Goal: Information Seeking & Learning: Understand process/instructions

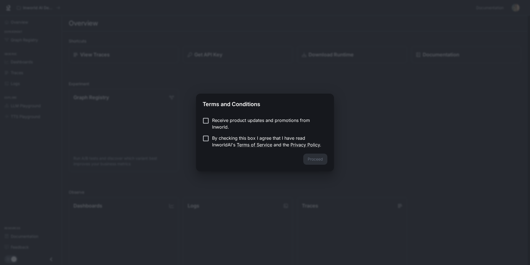
click at [228, 120] on p "Receive product updates and promotions from Inworld." at bounding box center [267, 123] width 111 height 13
click at [225, 121] on p "Receive product updates and promotions from Inworld." at bounding box center [267, 123] width 111 height 13
click at [316, 158] on button "Proceed" at bounding box center [315, 158] width 24 height 11
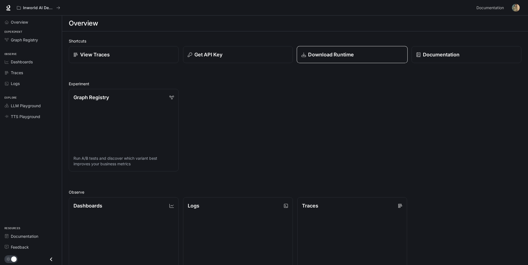
click at [368, 59] on link "Download Runtime" at bounding box center [352, 54] width 111 height 17
click at [31, 23] on div "Overview" at bounding box center [34, 22] width 46 height 6
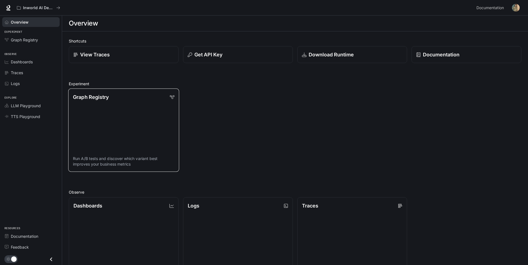
click at [139, 111] on link "Graph Registry Run A/B tests and discover which variant best improves your busi…" at bounding box center [123, 129] width 111 height 83
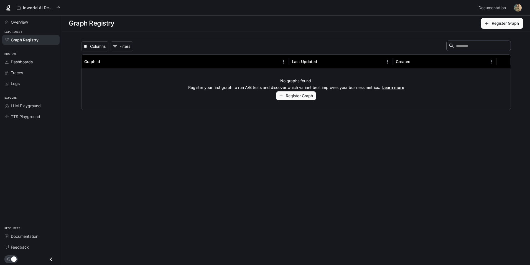
click at [33, 39] on span "Graph Registry" at bounding box center [25, 40] width 28 height 6
click at [25, 24] on span "Overview" at bounding box center [19, 22] width 17 height 6
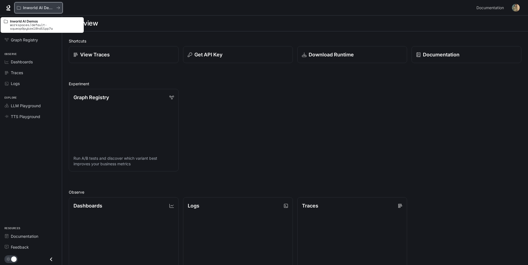
click at [23, 7] on p "Inworld AI Demos" at bounding box center [38, 8] width 31 height 5
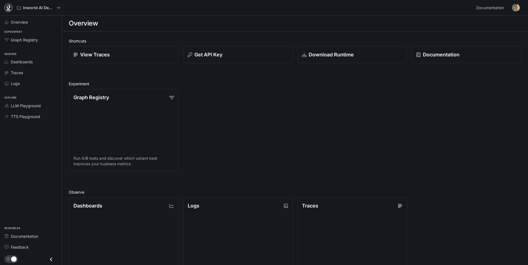
click at [9, 9] on icon at bounding box center [9, 8] width 6 height 6
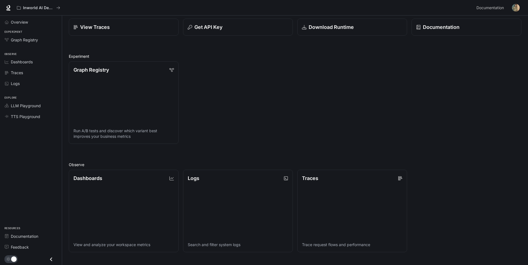
scroll to position [28, 0]
click at [52, 258] on icon "Close drawer" at bounding box center [50, 258] width 7 height 7
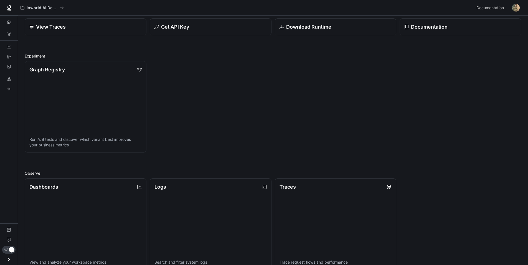
click at [10, 258] on icon "Open drawer" at bounding box center [8, 258] width 7 height 7
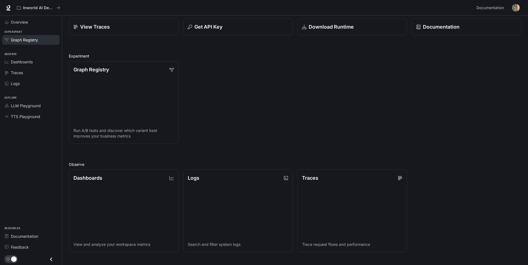
click at [36, 39] on span "Graph Registry" at bounding box center [24, 40] width 27 height 6
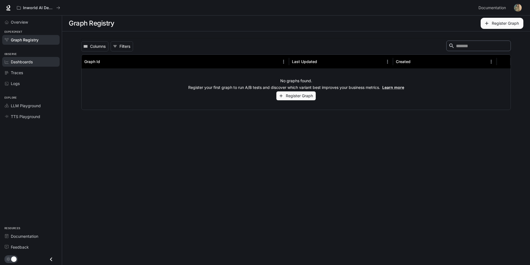
click at [32, 59] on span "Dashboards" at bounding box center [22, 62] width 22 height 6
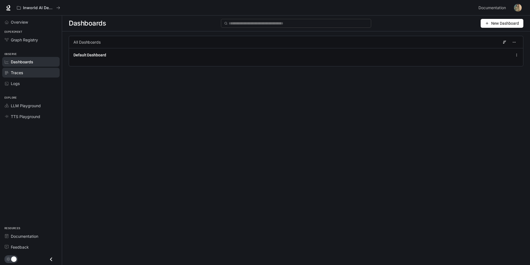
click at [35, 75] on div "Traces" at bounding box center [34, 73] width 46 height 6
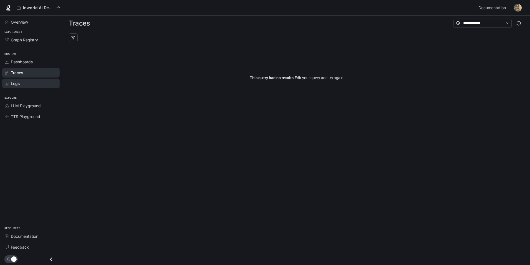
click at [32, 84] on div "Logs" at bounding box center [34, 83] width 46 height 6
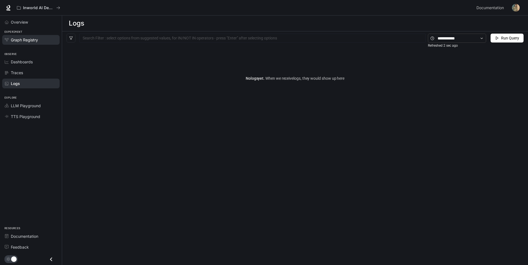
click at [31, 43] on link "Graph Registry" at bounding box center [30, 40] width 57 height 10
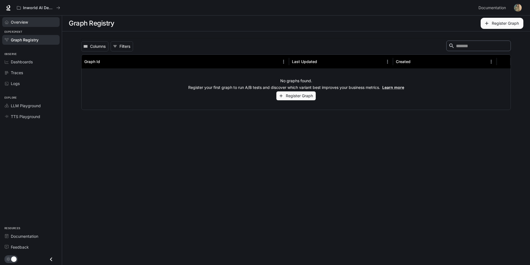
click at [36, 22] on div "Overview" at bounding box center [34, 22] width 46 height 6
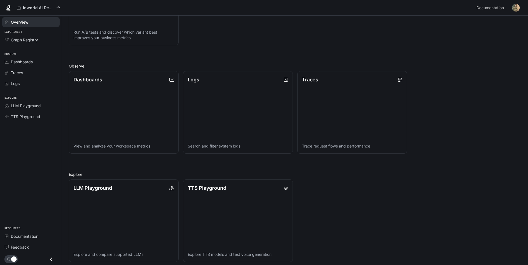
scroll to position [130, 0]
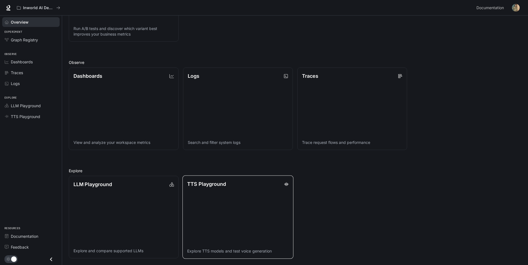
click at [211, 198] on link "TTS Playground Explore TTS models and test voice generation" at bounding box center [237, 216] width 111 height 83
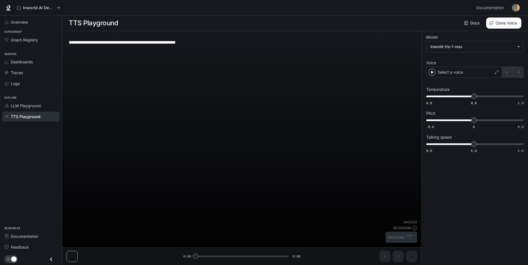
scroll to position [0, 0]
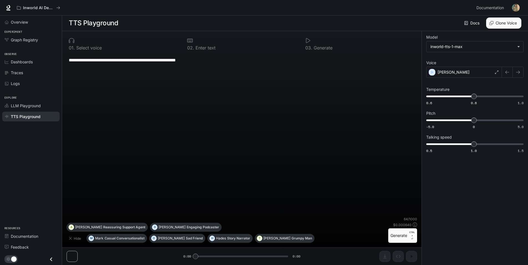
drag, startPoint x: 198, startPoint y: 255, endPoint x: 206, endPoint y: 258, distance: 8.1
click at [206, 258] on div "**********" at bounding box center [241, 148] width 359 height 234
click at [74, 257] on div "**********" at bounding box center [241, 148] width 359 height 234
click at [44, 107] on div "LLM Playground" at bounding box center [34, 106] width 46 height 6
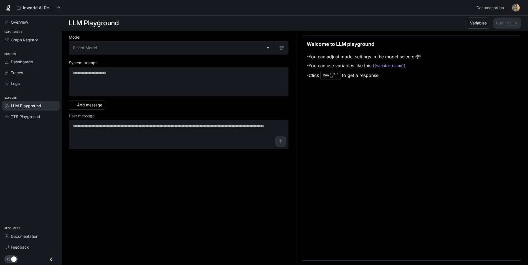
click at [34, 90] on div "Observe Dashboards Traces Logs" at bounding box center [31, 68] width 62 height 44
click at [32, 85] on div "Logs" at bounding box center [34, 83] width 46 height 6
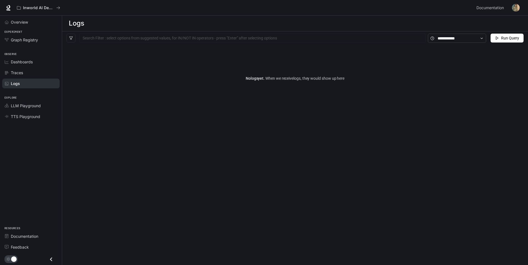
click at [35, 78] on li "Traces" at bounding box center [31, 72] width 62 height 11
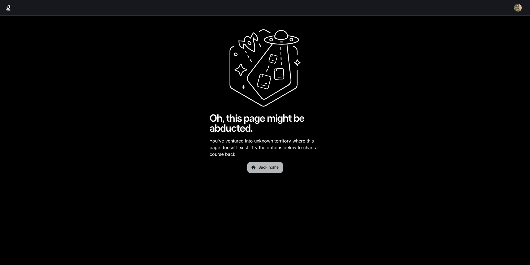
click at [264, 168] on link "Back home" at bounding box center [265, 167] width 36 height 11
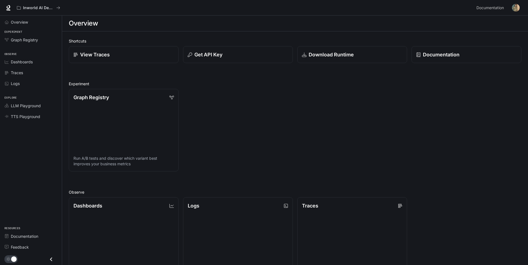
click at [519, 7] on img "button" at bounding box center [516, 8] width 8 height 8
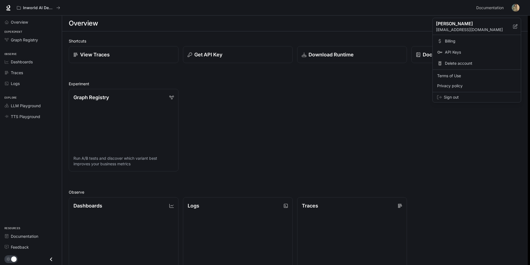
click at [471, 52] on span "API Keys" at bounding box center [481, 52] width 72 height 6
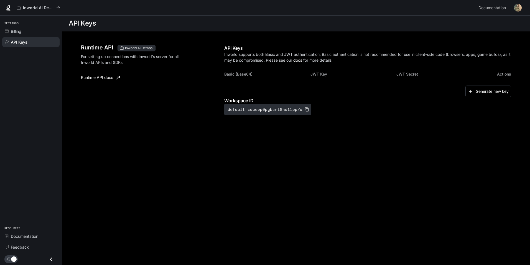
click at [517, 6] on img "button" at bounding box center [518, 8] width 8 height 8
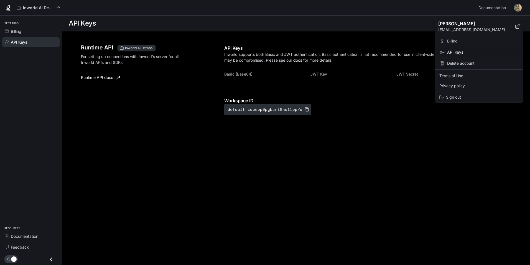
click at [479, 38] on link "Billing" at bounding box center [479, 41] width 86 height 10
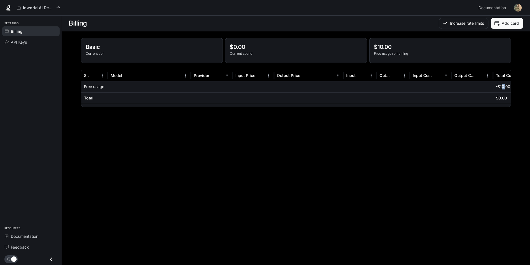
scroll to position [0, 11]
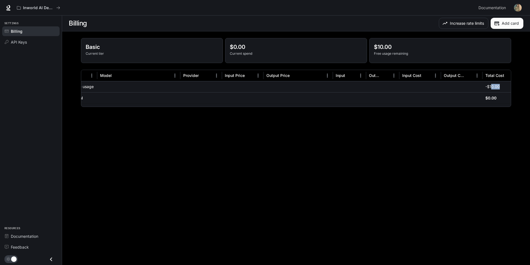
drag, startPoint x: 501, startPoint y: 87, endPoint x: 506, endPoint y: 86, distance: 4.8
click at [506, 86] on div "-$10.00" at bounding box center [504, 86] width 36 height 11
drag, startPoint x: 506, startPoint y: 86, endPoint x: 500, endPoint y: 88, distance: 6.4
click at [500, 88] on div "-$10.00" at bounding box center [502, 86] width 36 height 11
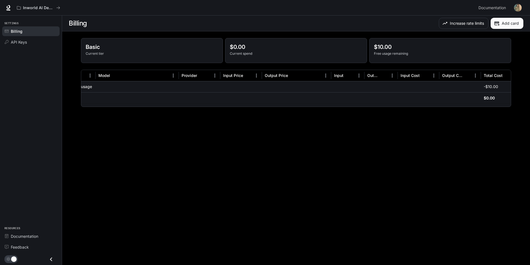
scroll to position [0, 0]
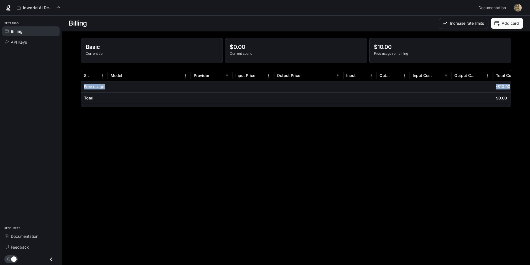
drag, startPoint x: 500, startPoint y: 88, endPoint x: 77, endPoint y: 98, distance: 423.3
click at [77, 98] on div "Basic Current tier $0.00 Current spend $10.00 Free usage remaining Service Mode…" at bounding box center [296, 72] width 444 height 82
drag, startPoint x: 77, startPoint y: 98, endPoint x: 113, endPoint y: 90, distance: 36.6
click at [113, 90] on div at bounding box center [149, 86] width 83 height 11
click at [18, 41] on span "API Keys" at bounding box center [19, 42] width 16 height 6
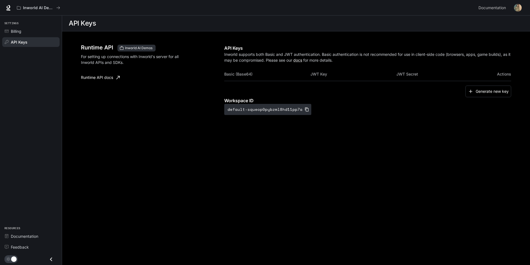
click at [22, 37] on link "API Keys" at bounding box center [30, 42] width 57 height 10
click at [24, 31] on div "Billing" at bounding box center [34, 31] width 46 height 6
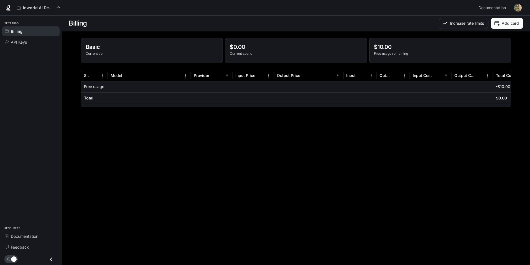
click at [520, 8] on img "button" at bounding box center [518, 8] width 8 height 8
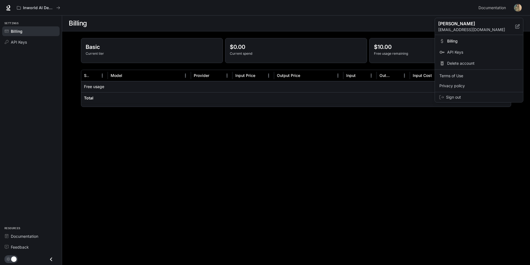
click at [467, 41] on span "Billing" at bounding box center [483, 41] width 72 height 6
click at [6, 8] on div at bounding box center [265, 132] width 530 height 265
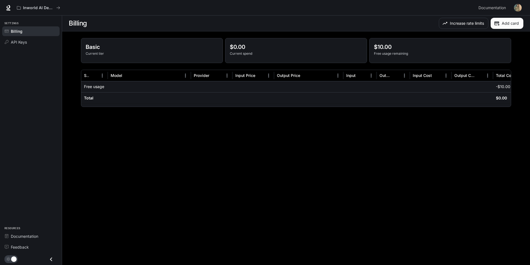
click at [7, 8] on div "Lucas lucaseek@gmail.com Billing API Keys Delete account Terms of Use Privacy p…" at bounding box center [265, 132] width 530 height 265
click at [7, 8] on icon at bounding box center [9, 8] width 6 height 6
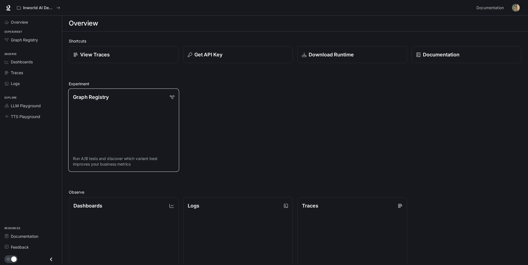
click at [172, 102] on link "Graph Registry Run A/B tests and discover which variant best improves your busi…" at bounding box center [123, 129] width 111 height 83
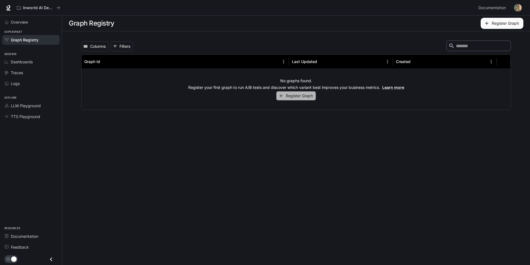
click at [304, 92] on button "Register Graph" at bounding box center [296, 95] width 39 height 9
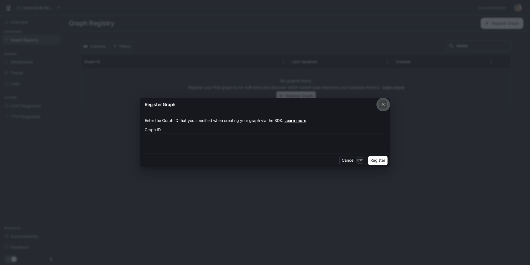
click at [385, 105] on icon "button" at bounding box center [384, 105] width 6 height 6
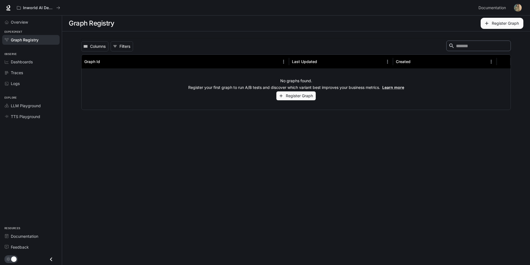
click at [36, 43] on link "Graph Registry" at bounding box center [30, 40] width 57 height 10
click at [33, 57] on div "Observe Dashboards Traces Logs" at bounding box center [31, 68] width 62 height 44
click at [33, 59] on div "Dashboards" at bounding box center [34, 62] width 46 height 6
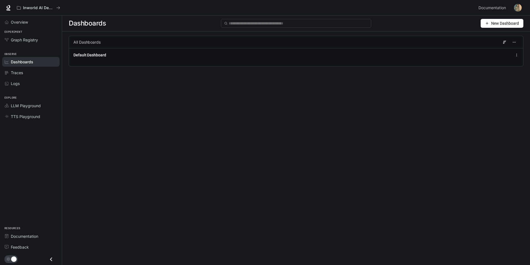
click at [37, 133] on div "Overview Experiment Graph Registry Observe Dashboards Traces Logs Explore LLM P…" at bounding box center [31, 140] width 62 height 249
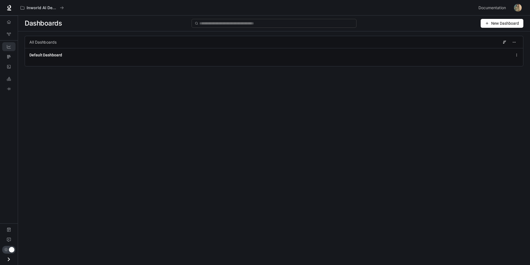
drag, startPoint x: 37, startPoint y: 133, endPoint x: 14, endPoint y: 137, distance: 24.1
click at [14, 137] on div "Overview Graph Registry Dashboards Traces Logs LLM Playground TTS Playground Do…" at bounding box center [9, 140] width 18 height 249
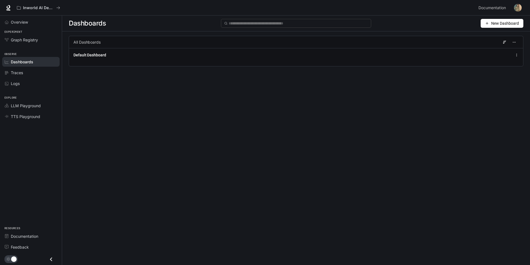
drag, startPoint x: 14, startPoint y: 137, endPoint x: 17, endPoint y: 150, distance: 13.9
click at [17, 150] on div "Overview Experiment Graph Registry Observe Dashboards Traces Logs Explore LLM P…" at bounding box center [31, 140] width 62 height 249
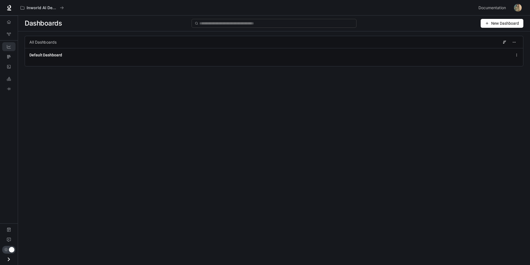
click at [5, 145] on div "Overview Graph Registry Dashboards Traces Logs LLM Playground TTS Playground Do…" at bounding box center [9, 140] width 18 height 249
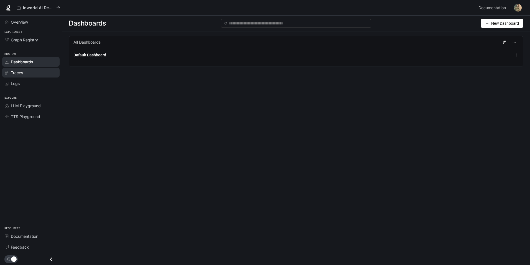
click at [35, 74] on div "Traces" at bounding box center [34, 73] width 46 height 6
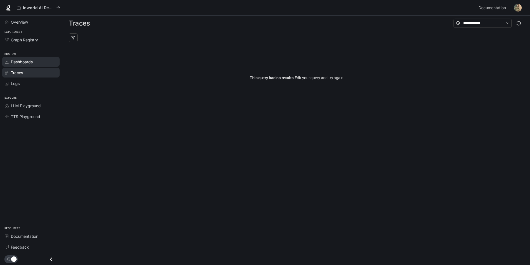
click at [35, 62] on div "Dashboards" at bounding box center [34, 62] width 46 height 6
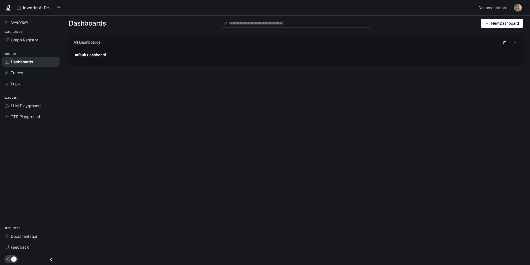
click at [503, 22] on span "New Dashboard" at bounding box center [505, 23] width 28 height 6
click at [501, 34] on div "Create dashboard" at bounding box center [496, 35] width 46 height 6
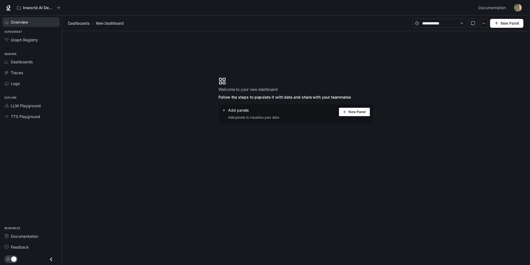
click at [24, 18] on link "Overview" at bounding box center [30, 22] width 57 height 10
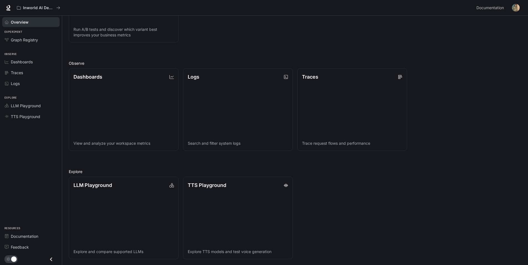
scroll to position [130, 0]
click at [235, 209] on link "TTS Playground Explore TTS models and test voice generation" at bounding box center [237, 216] width 111 height 83
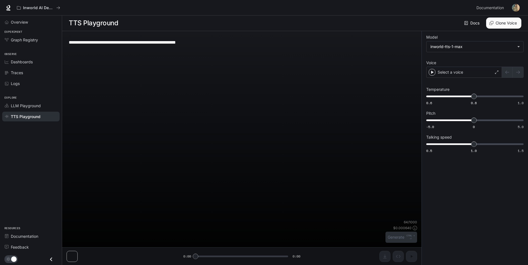
scroll to position [0, 0]
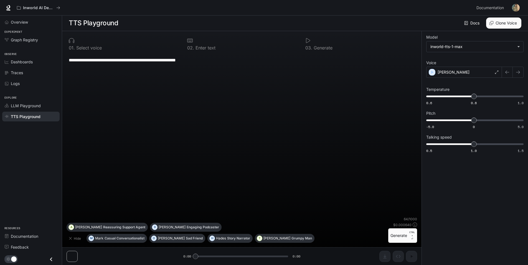
click at [85, 46] on p "Select voice" at bounding box center [88, 47] width 27 height 4
drag, startPoint x: 90, startPoint y: 60, endPoint x: 129, endPoint y: 62, distance: 39.2
click at [127, 62] on textarea "**********" at bounding box center [242, 60] width 346 height 6
click at [153, 62] on textarea "**********" at bounding box center [242, 60] width 346 height 6
click at [453, 69] on div "Alex" at bounding box center [464, 72] width 76 height 11
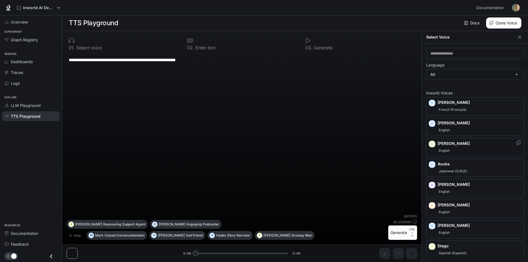
click at [464, 148] on div "English" at bounding box center [480, 151] width 84 height 7
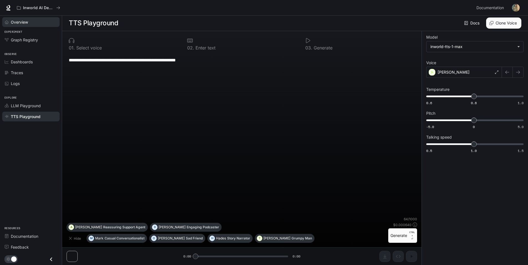
click at [25, 23] on span "Overview" at bounding box center [19, 22] width 17 height 6
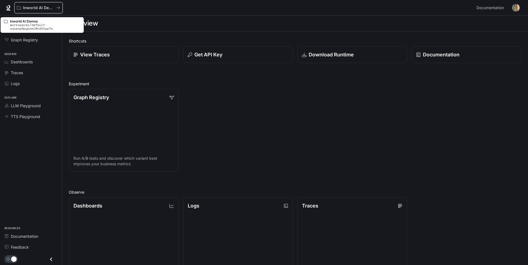
click at [44, 6] on p "Inworld AI Demos" at bounding box center [38, 8] width 31 height 5
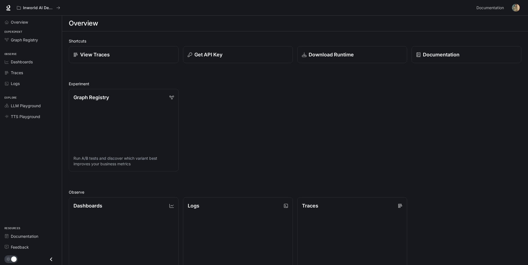
click at [186, 84] on div "Graph Registry Run A/B tests and discover which variant best improves your busi…" at bounding box center [292, 127] width 457 height 87
click at [39, 107] on span "LLM Playground" at bounding box center [26, 106] width 30 height 6
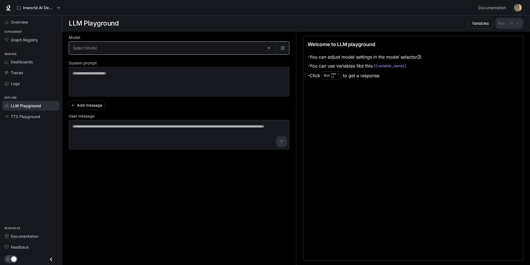
click at [133, 47] on body "Skip to main content Inworld AI Demos Documentation Documentation Portal Overvi…" at bounding box center [265, 132] width 530 height 265
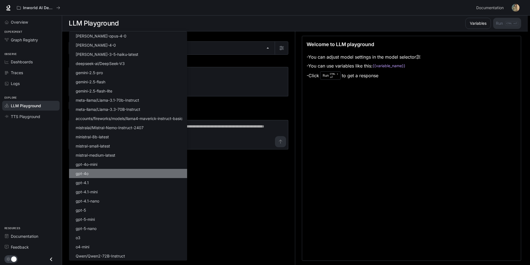
click at [113, 172] on li "gpt-4o" at bounding box center [128, 173] width 118 height 9
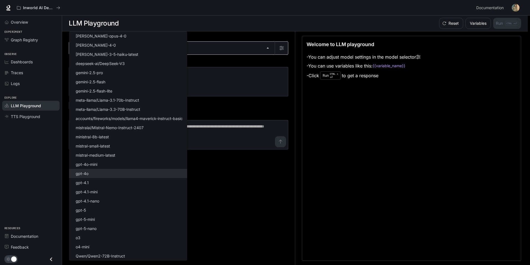
click at [109, 49] on body "Skip to main content Inworld AI Demos Documentation Documentation Portal Overvi…" at bounding box center [265, 132] width 530 height 265
click at [121, 171] on li "gpt-4o" at bounding box center [128, 173] width 118 height 9
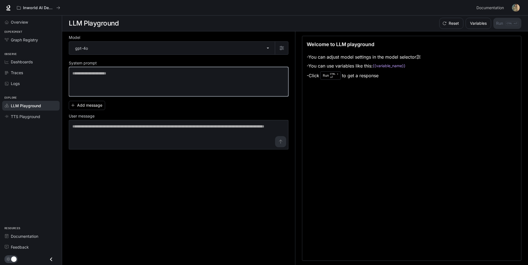
click at [144, 76] on textarea at bounding box center [178, 81] width 212 height 22
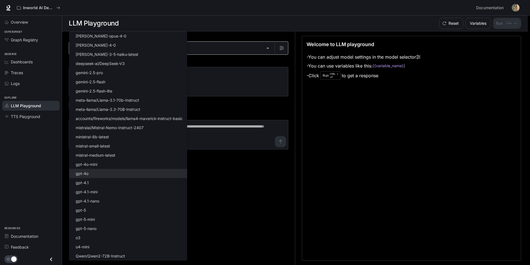
click at [138, 52] on body "Skip to main content Inworld AI Demos Documentation Documentation Portal Overvi…" at bounding box center [265, 132] width 530 height 265
click at [116, 209] on li "gpt-5" at bounding box center [128, 209] width 118 height 9
type input "*****"
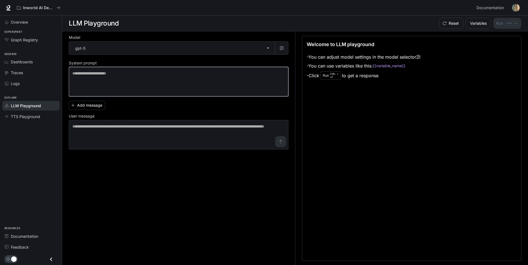
click at [127, 80] on textarea at bounding box center [178, 81] width 212 height 22
click at [127, 78] on textarea at bounding box center [178, 81] width 212 height 22
type textarea "**********"
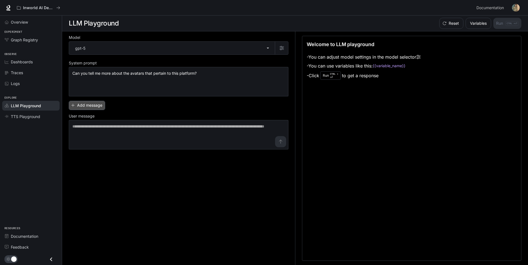
click at [98, 105] on button "Add message" at bounding box center [87, 105] width 36 height 9
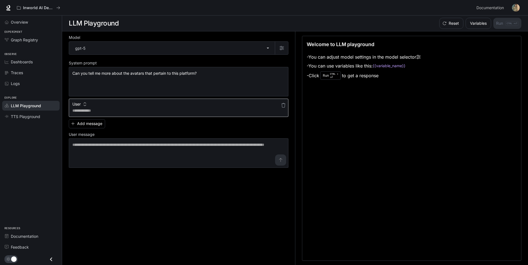
click at [101, 113] on div "* ​" at bounding box center [179, 107] width 220 height 18
click at [87, 105] on icon "button" at bounding box center [85, 104] width 4 height 4
click at [87, 105] on div at bounding box center [265, 132] width 530 height 265
click at [99, 112] on textarea at bounding box center [178, 111] width 212 height 6
click at [93, 110] on textarea at bounding box center [178, 111] width 212 height 6
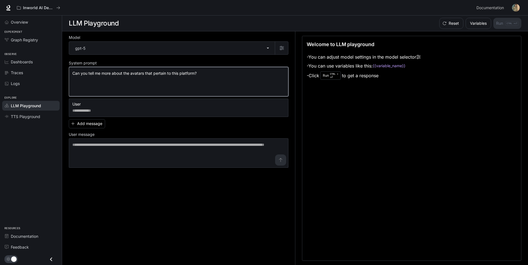
drag, startPoint x: 223, startPoint y: 77, endPoint x: 65, endPoint y: 68, distance: 158.1
click at [65, 68] on div "**********" at bounding box center [295, 148] width 466 height 234
click at [101, 110] on textarea at bounding box center [178, 111] width 212 height 6
paste textarea "**********"
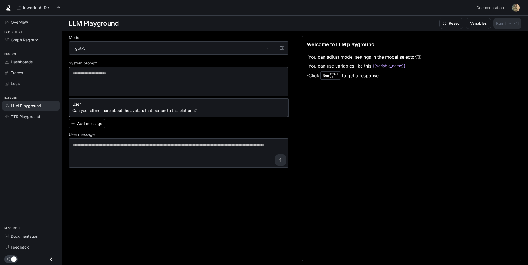
type textarea "**********"
click at [113, 86] on textarea at bounding box center [178, 81] width 212 height 22
click at [200, 110] on textarea "**********" at bounding box center [178, 111] width 212 height 6
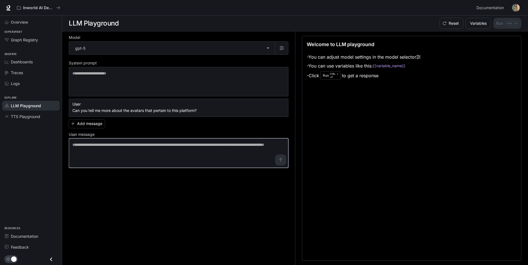
click at [139, 147] on textarea at bounding box center [178, 153] width 212 height 22
click at [281, 157] on textarea at bounding box center [178, 153] width 212 height 22
click at [277, 162] on textarea at bounding box center [178, 153] width 212 height 22
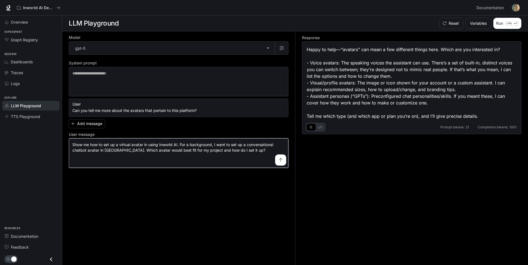
type textarea "**********"
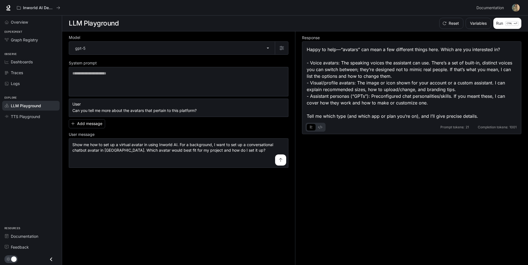
click at [282, 158] on icon "submit" at bounding box center [280, 160] width 4 height 4
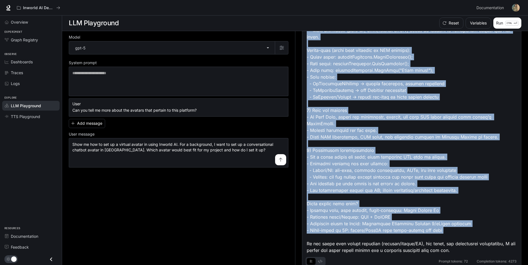
scroll to position [572, 0]
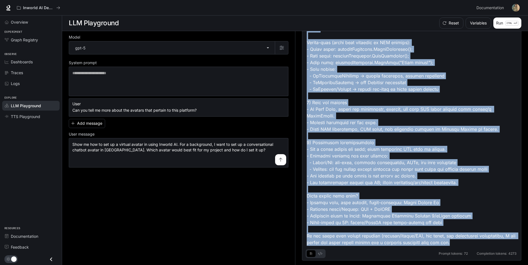
drag, startPoint x: 307, startPoint y: 47, endPoint x: 459, endPoint y: 243, distance: 247.7
copy div "Lorem ipsumd si “ametcon adip elitsed do eius temporin” Utlabor etdolorem ali “…"
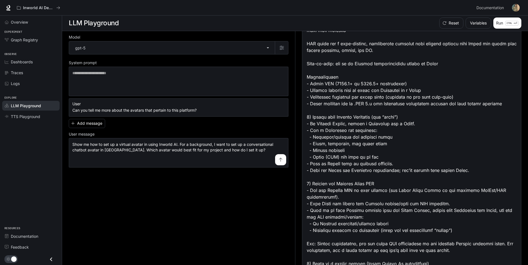
scroll to position [111, 0]
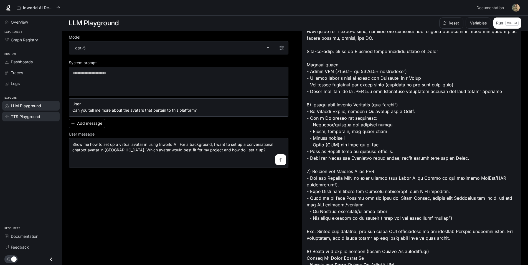
click at [38, 120] on link "TTS Playground" at bounding box center [30, 116] width 57 height 10
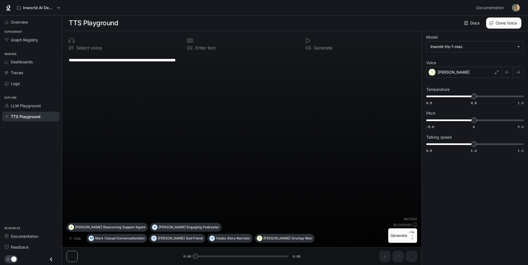
click at [95, 78] on div "**********" at bounding box center [242, 134] width 351 height 163
click at [202, 41] on div at bounding box center [242, 41] width 110 height 6
click at [189, 40] on icon at bounding box center [190, 41] width 6 height 6
drag, startPoint x: 153, startPoint y: 67, endPoint x: 176, endPoint y: 65, distance: 23.4
click at [156, 67] on div "**********" at bounding box center [242, 134] width 351 height 163
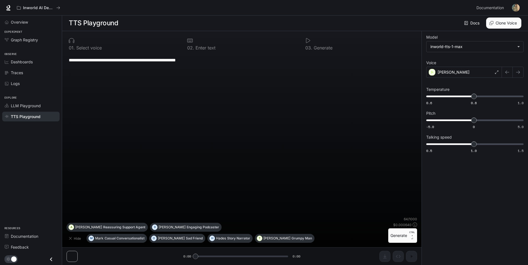
drag, startPoint x: 203, startPoint y: 63, endPoint x: 225, endPoint y: 57, distance: 22.6
click at [206, 62] on textarea "**********" at bounding box center [242, 60] width 346 height 6
click at [223, 59] on textarea "**********" at bounding box center [242, 60] width 346 height 6
click at [216, 64] on div "**********" at bounding box center [242, 59] width 346 height 13
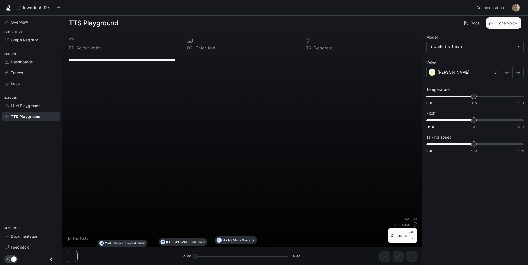
click at [121, 61] on textarea "**********" at bounding box center [242, 60] width 346 height 6
click at [210, 58] on textarea "**********" at bounding box center [242, 60] width 346 height 6
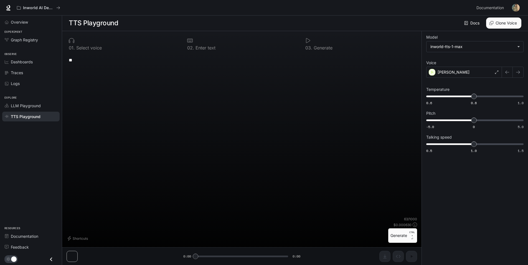
type textarea "*"
click at [210, 62] on textarea at bounding box center [242, 60] width 346 height 6
type textarea "*"
type textarea "**********"
click at [123, 69] on div "**********" at bounding box center [242, 134] width 351 height 163
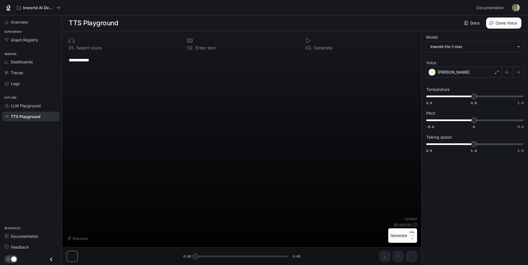
click at [107, 54] on div "**********" at bounding box center [242, 59] width 346 height 13
click at [106, 59] on textarea "**********" at bounding box center [242, 60] width 346 height 6
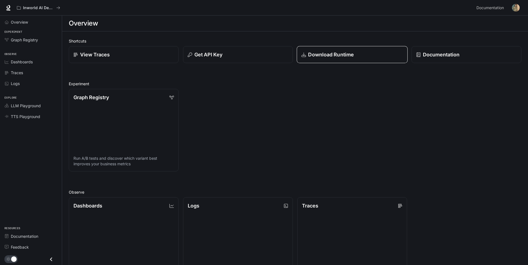
click at [335, 53] on p "Download Runtime" at bounding box center [331, 54] width 46 height 7
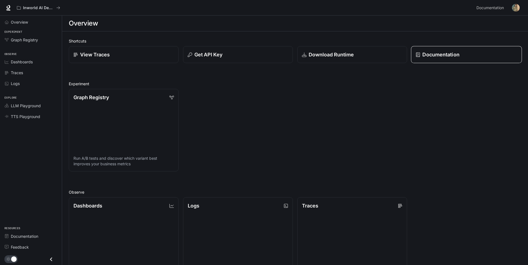
click at [436, 54] on p "Documentation" at bounding box center [440, 54] width 37 height 7
